Goal: Navigation & Orientation: Find specific page/section

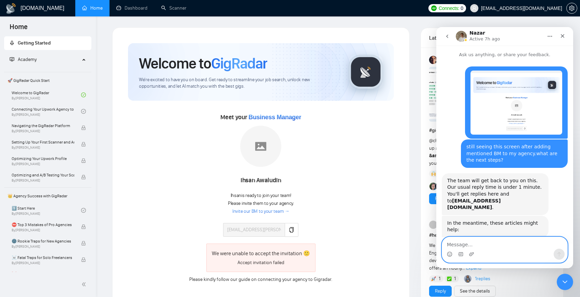
scroll to position [826, 0]
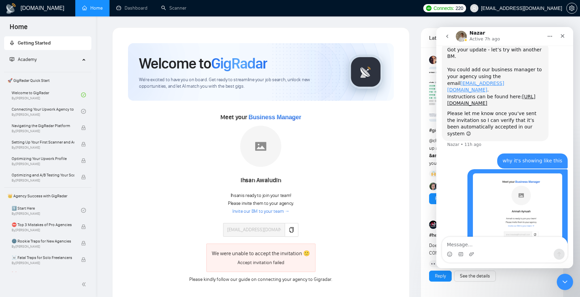
scroll to position [826, 0]
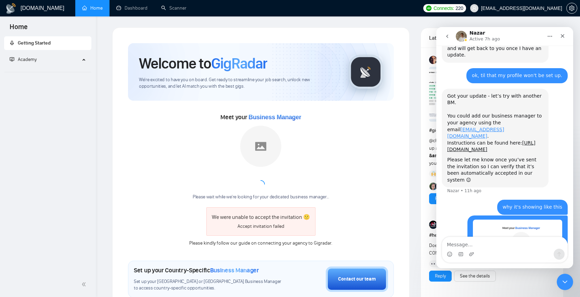
scroll to position [826, 0]
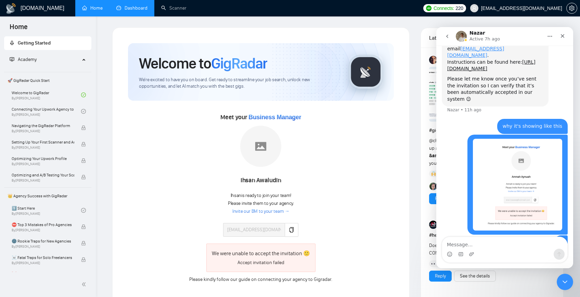
click at [141, 11] on link "Dashboard" at bounding box center [131, 8] width 31 height 6
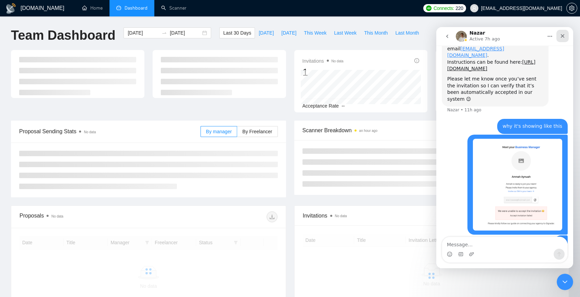
click at [565, 37] on div "Close" at bounding box center [562, 36] width 12 height 12
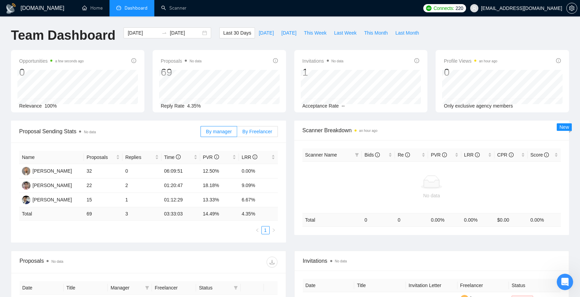
scroll to position [9, 0]
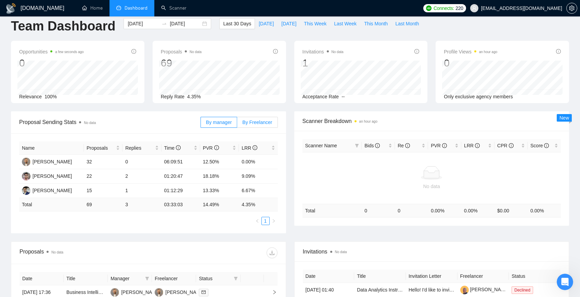
click at [252, 119] on span "By Freelancer" at bounding box center [257, 121] width 30 height 5
click at [268, 123] on span "By Freelancer" at bounding box center [257, 121] width 30 height 5
click at [238, 125] on label "By Freelancer" at bounding box center [257, 122] width 40 height 11
click at [237, 124] on input "By Freelancer" at bounding box center [237, 124] width 0 height 0
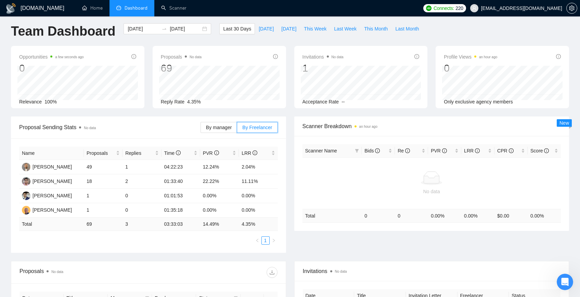
scroll to position [0, 0]
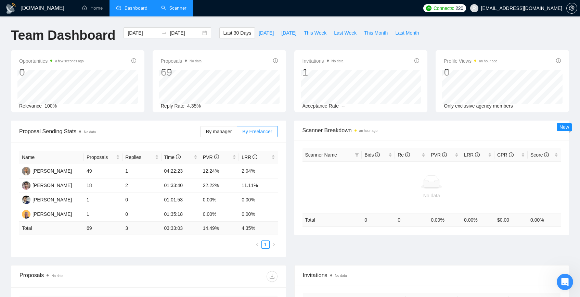
click at [161, 8] on link "Scanner" at bounding box center [173, 8] width 25 height 6
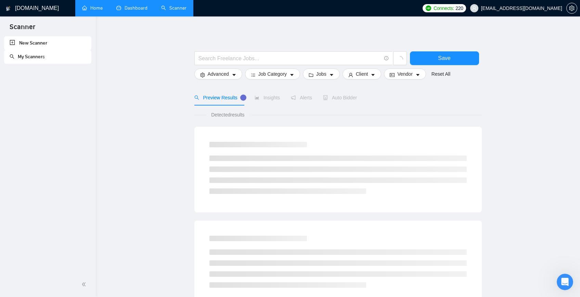
click at [88, 10] on link "Home" at bounding box center [92, 8] width 21 height 6
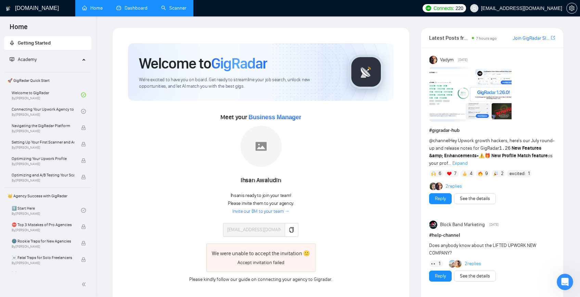
click at [454, 104] on img at bounding box center [470, 94] width 82 height 55
click at [452, 187] on link "2 replies" at bounding box center [453, 186] width 16 height 7
